Goal: Register for event/course

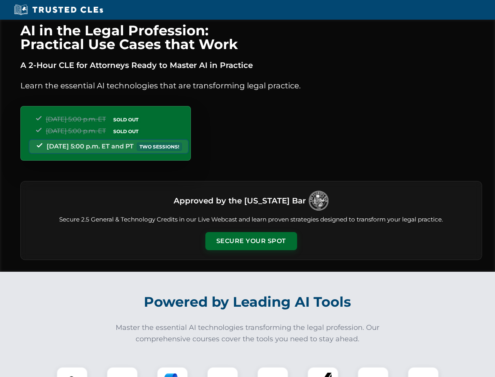
click at [251, 241] on button "Secure Your Spot" at bounding box center [252, 241] width 92 height 18
click at [72, 371] on img at bounding box center [72, 382] width 23 height 23
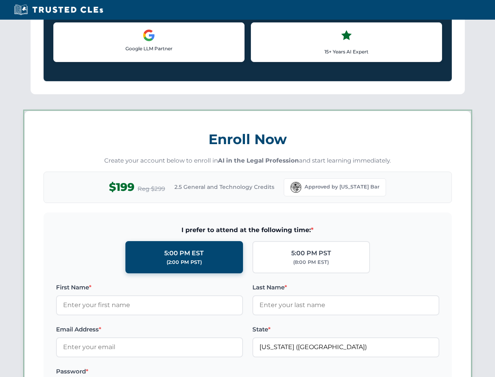
click at [173, 371] on label "Password *" at bounding box center [149, 370] width 187 height 9
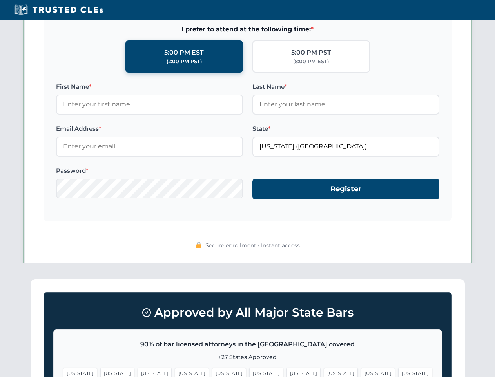
click at [361, 371] on span "[US_STATE]" at bounding box center [378, 372] width 34 height 11
